Goal: Task Accomplishment & Management: Manage account settings

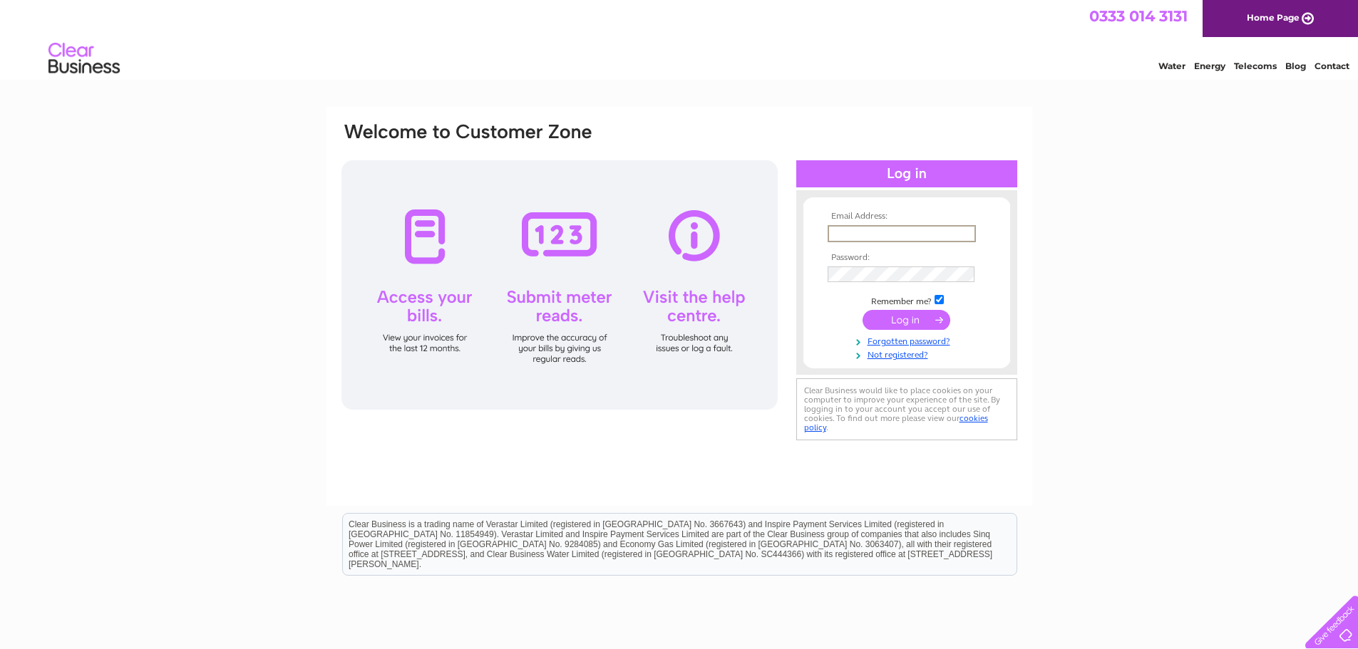
click at [833, 234] on input "text" at bounding box center [902, 233] width 148 height 17
paste input "ukfinance@brownsjewellers.com"
type input "ukfinance@brownsjewellers.com"
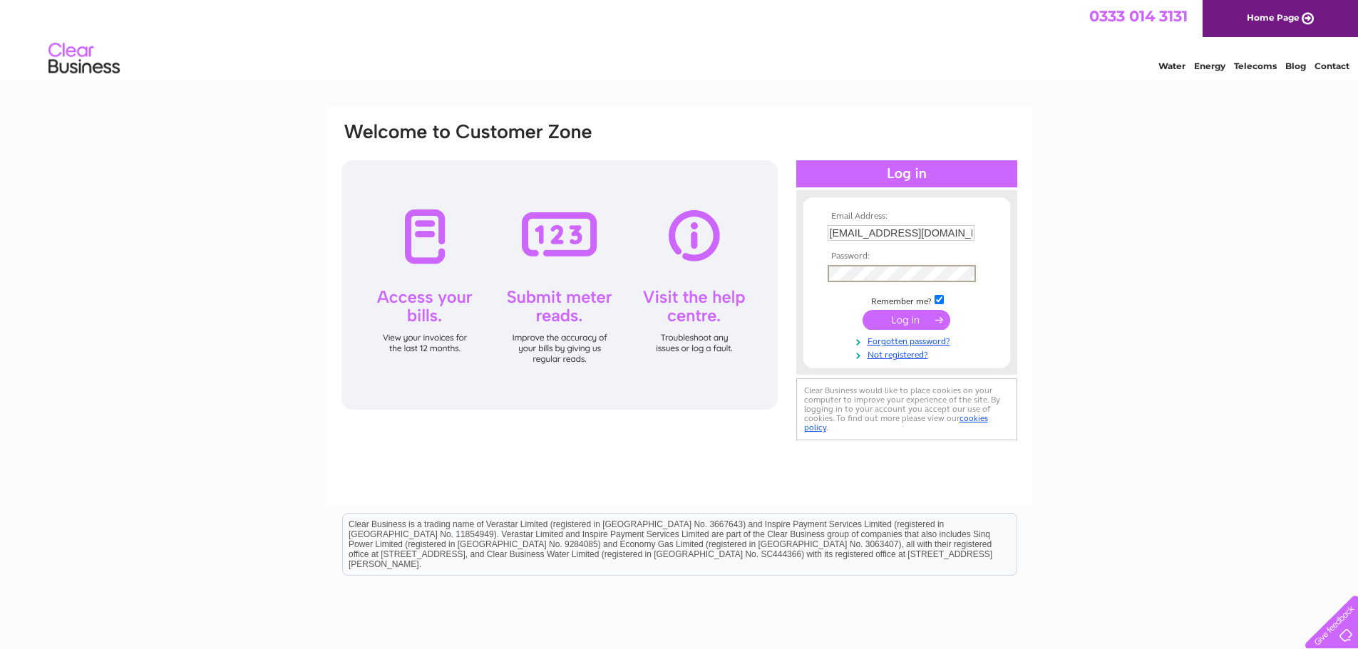
click at [937, 300] on input "checkbox" at bounding box center [939, 299] width 9 height 9
checkbox input "false"
click at [925, 315] on input "submit" at bounding box center [907, 319] width 88 height 20
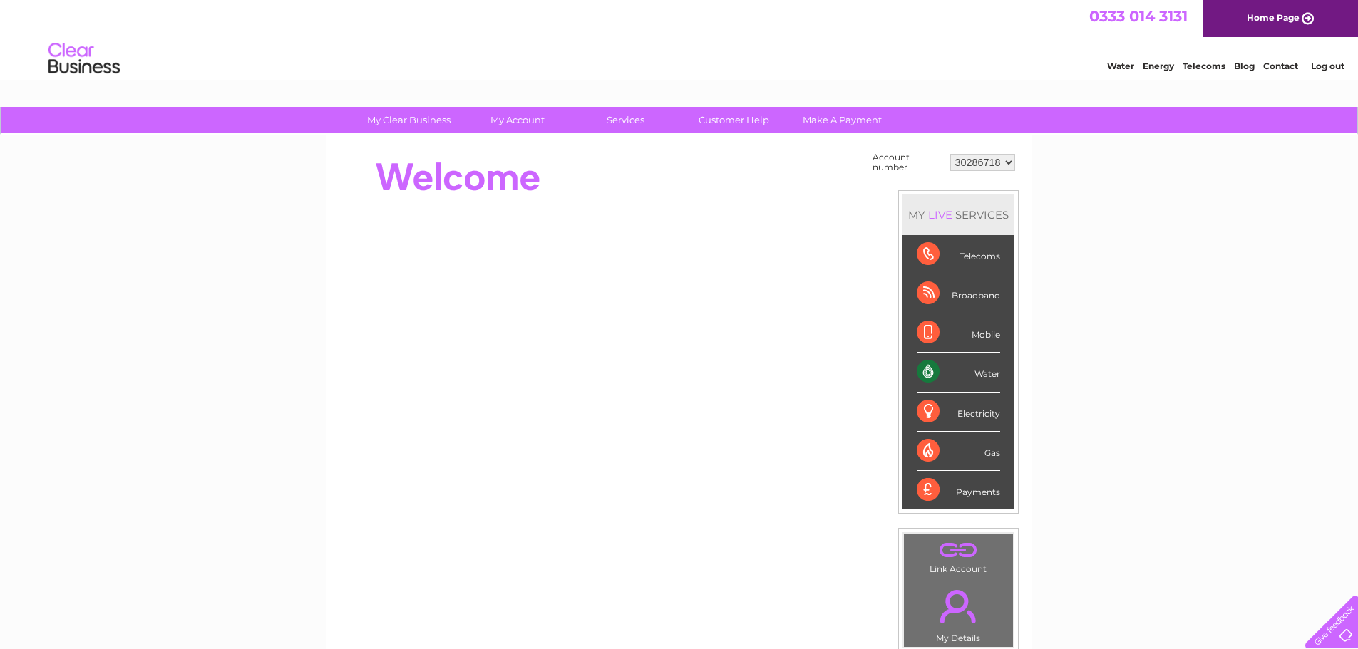
click at [975, 494] on div "Payments" at bounding box center [958, 490] width 83 height 38
click at [925, 493] on div "Payments" at bounding box center [958, 490] width 83 height 38
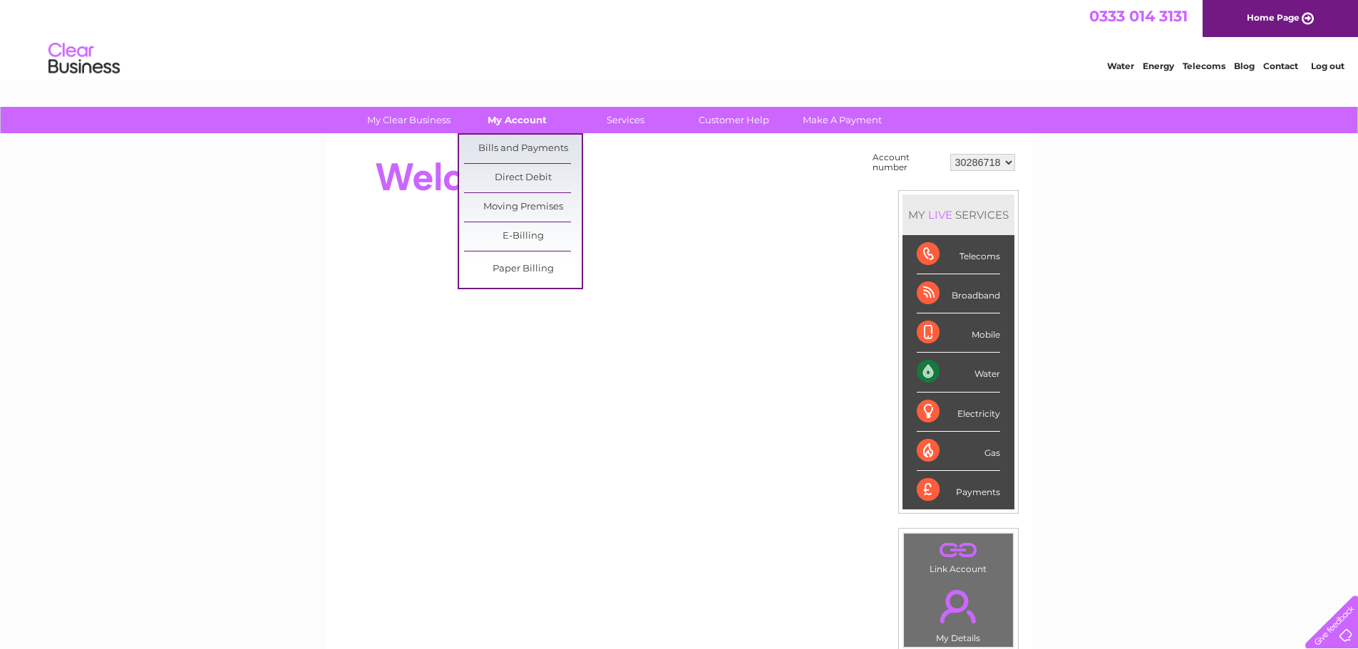
click at [517, 115] on link "My Account" at bounding box center [517, 120] width 118 height 26
